Goal: Information Seeking & Learning: Understand process/instructions

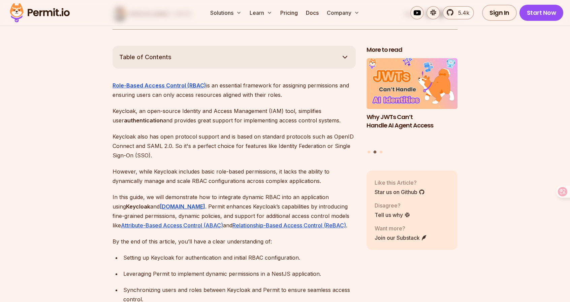
scroll to position [370, 0]
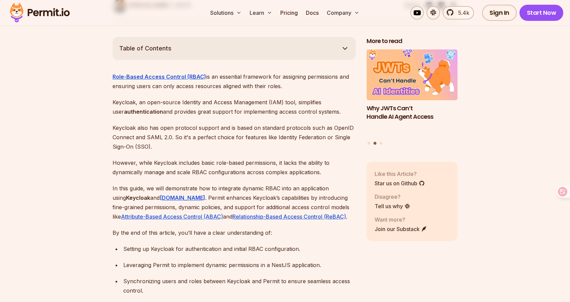
click at [303, 127] on p "Keycloak also has open protocol support and is based on standard protocols such…" at bounding box center [233, 137] width 243 height 28
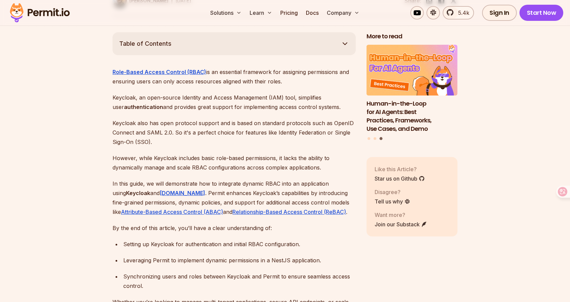
scroll to position [404, 0]
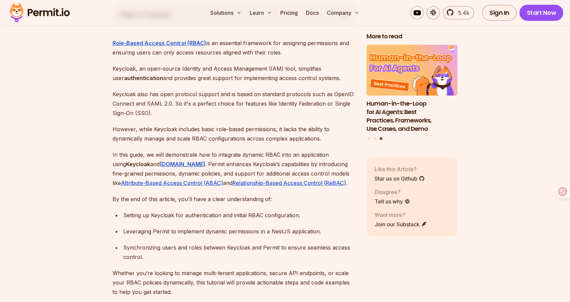
click at [246, 70] on p "Keycloak, an open-source Identity and Access Management (IAM) tool, simplifies …" at bounding box center [233, 73] width 243 height 19
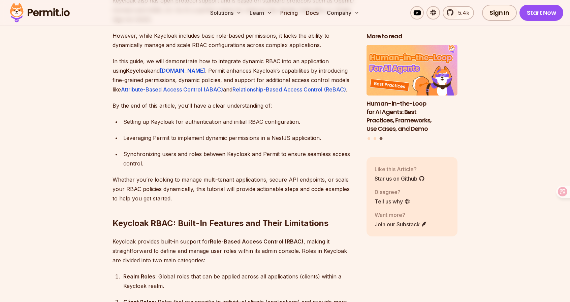
scroll to position [539, 0]
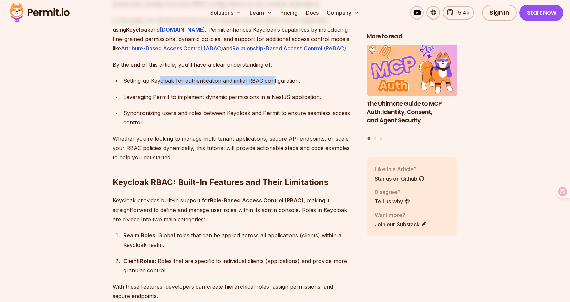
drag, startPoint x: 160, startPoint y: 69, endPoint x: 273, endPoint y: 69, distance: 112.5
click at [273, 76] on div "Setting up Keycloak for authentication and initial RBAC configuration." at bounding box center [239, 80] width 232 height 9
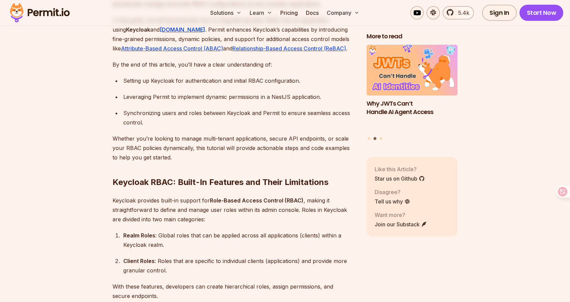
click at [294, 93] on ul "Setting up Keycloak for authentication and initial RBAC configuration. Leveragi…" at bounding box center [233, 101] width 243 height 51
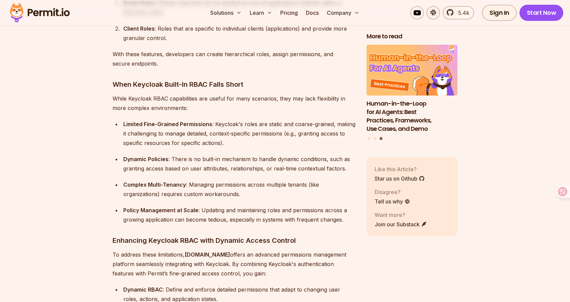
scroll to position [775, 0]
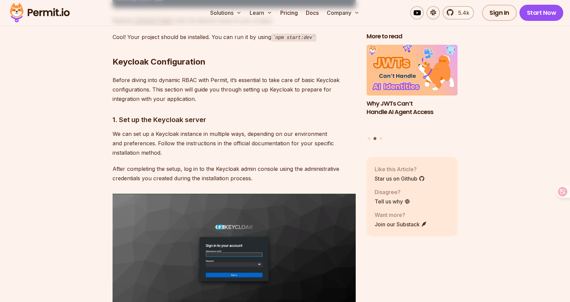
scroll to position [1347, 0]
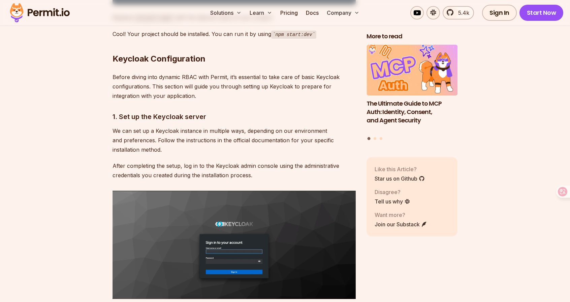
click at [176, 111] on h3 "1. Set up the Keycloak server" at bounding box center [233, 116] width 243 height 11
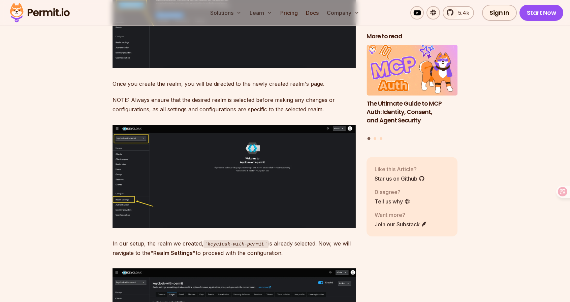
scroll to position [2054, 0]
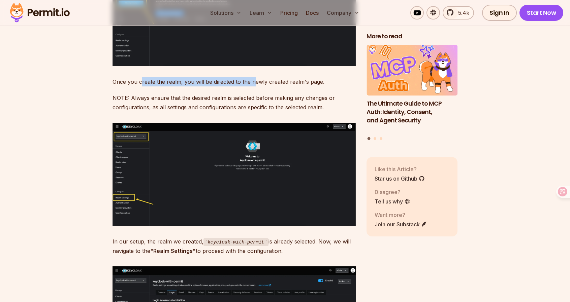
drag, startPoint x: 140, startPoint y: 73, endPoint x: 254, endPoint y: 70, distance: 113.9
click at [254, 77] on p "Once you create the realm, you will be directed to the newly created realm's pa…" at bounding box center [233, 81] width 243 height 9
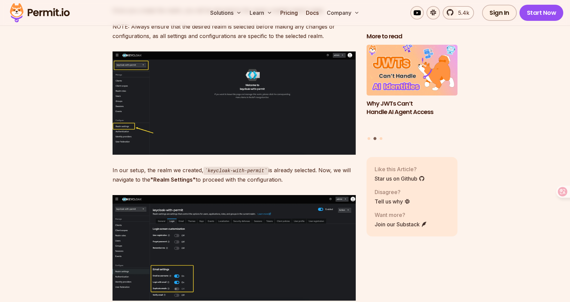
scroll to position [2189, 0]
